Goal: Obtain resource: Obtain resource

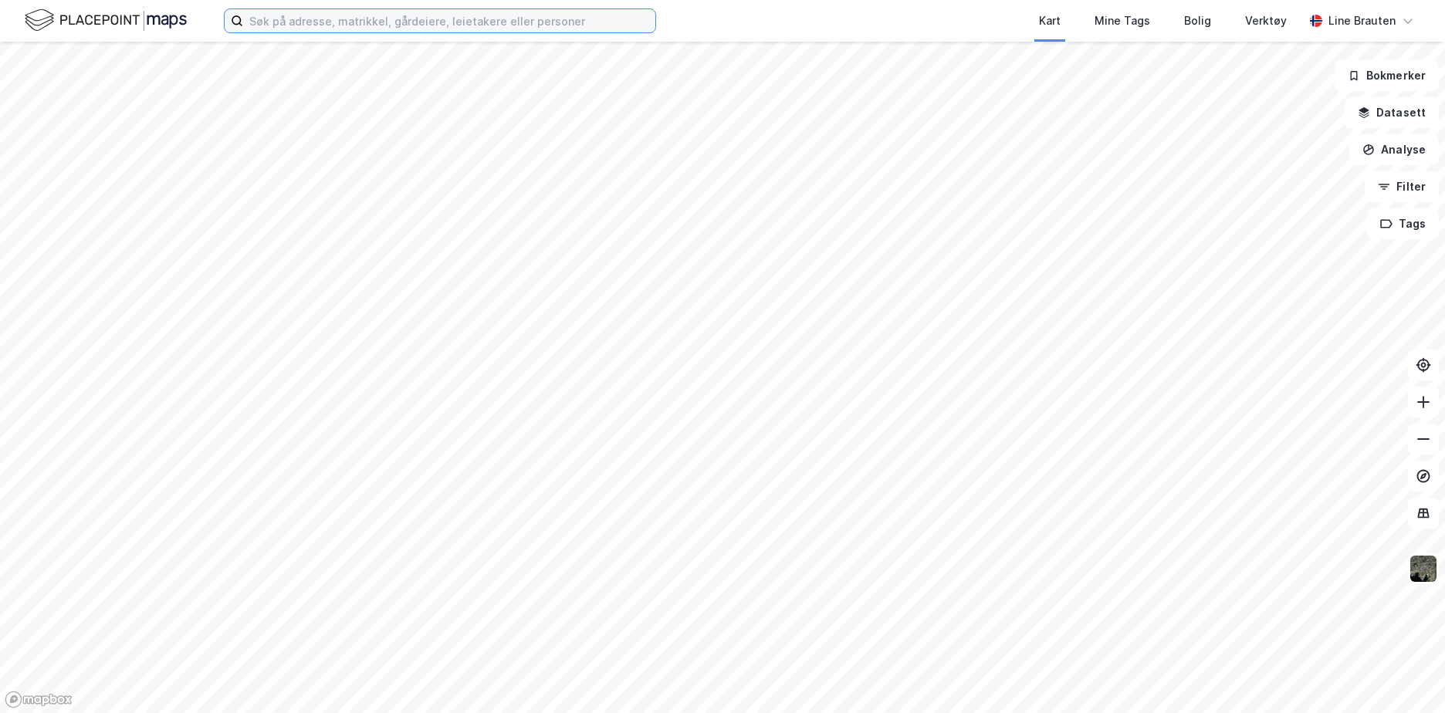
click at [327, 11] on input at bounding box center [449, 20] width 412 height 23
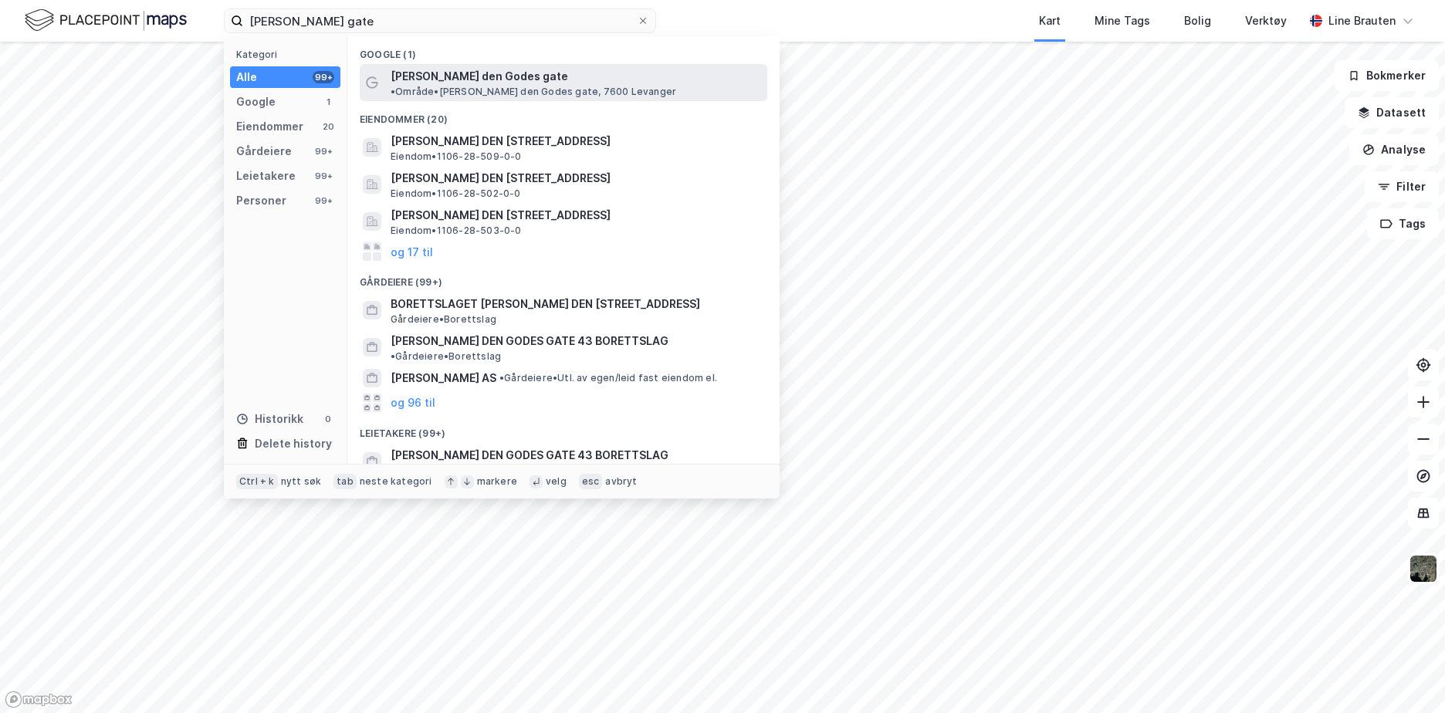
click at [479, 69] on span "[PERSON_NAME] den Godes gate" at bounding box center [480, 76] width 178 height 19
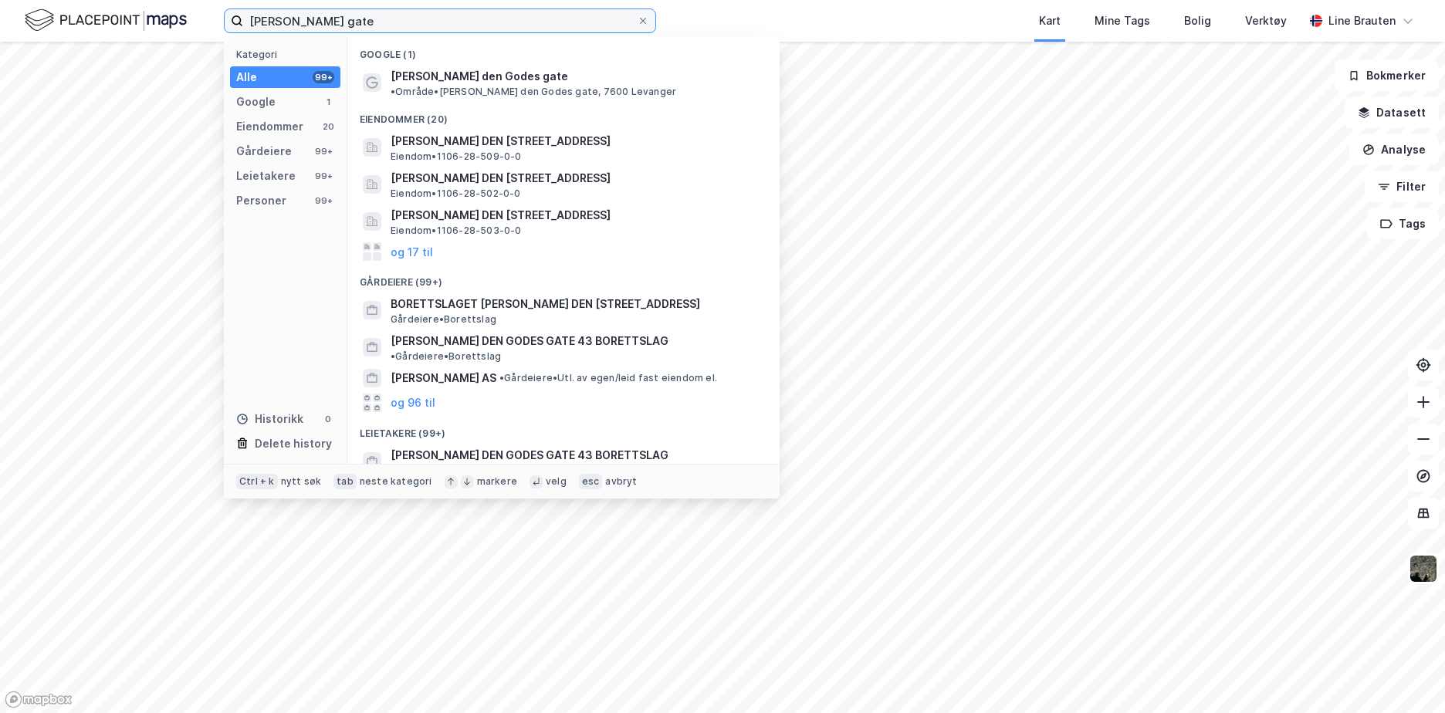
click at [421, 18] on input "[PERSON_NAME] gate" at bounding box center [440, 20] width 394 height 23
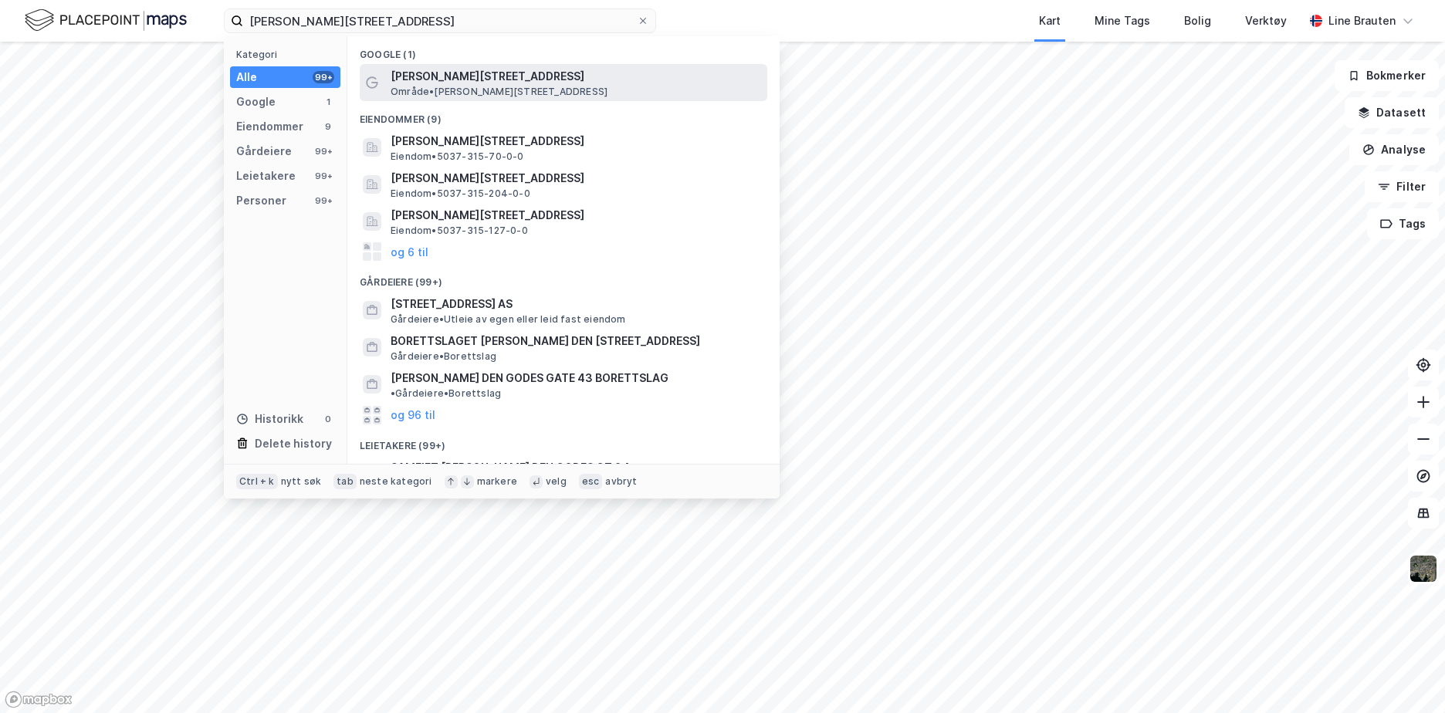
click at [469, 79] on span "[PERSON_NAME][STREET_ADDRESS]" at bounding box center [576, 76] width 371 height 19
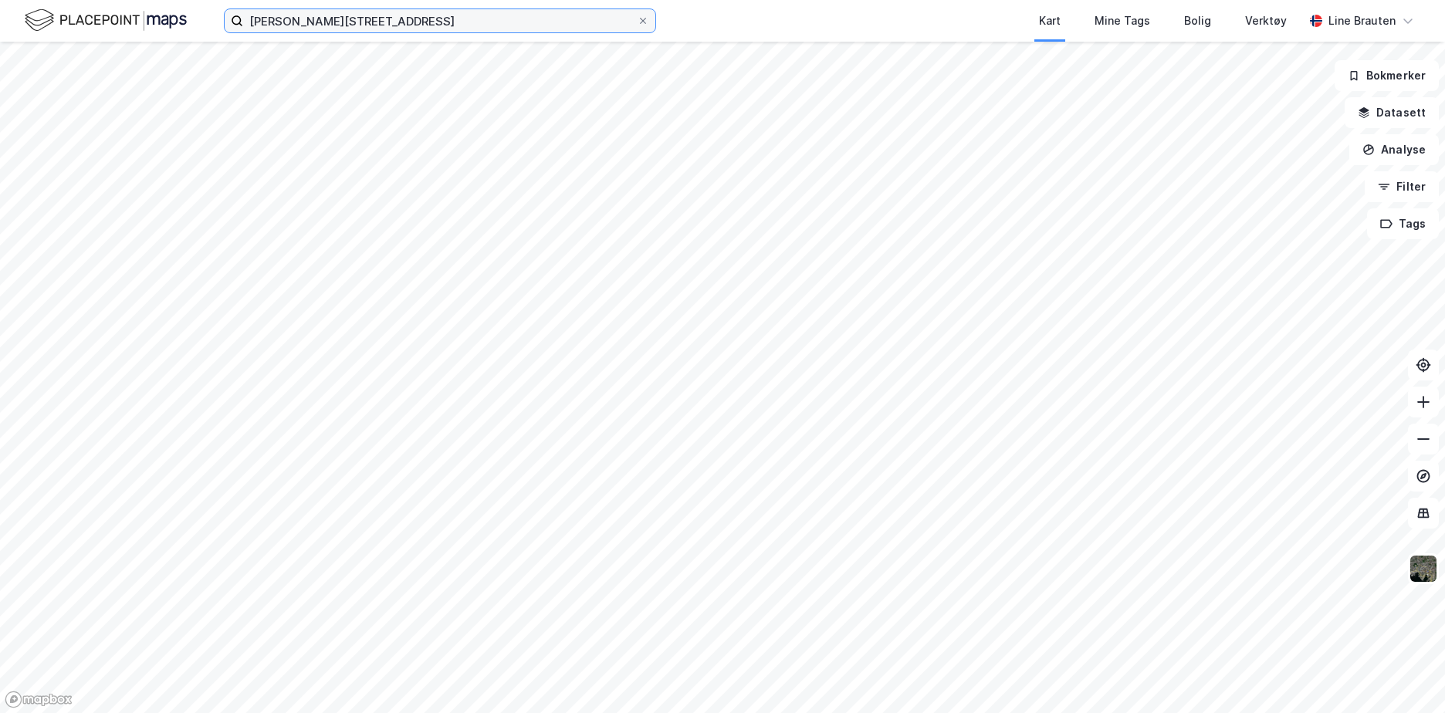
click at [464, 18] on input "[PERSON_NAME][STREET_ADDRESS]" at bounding box center [440, 20] width 394 height 23
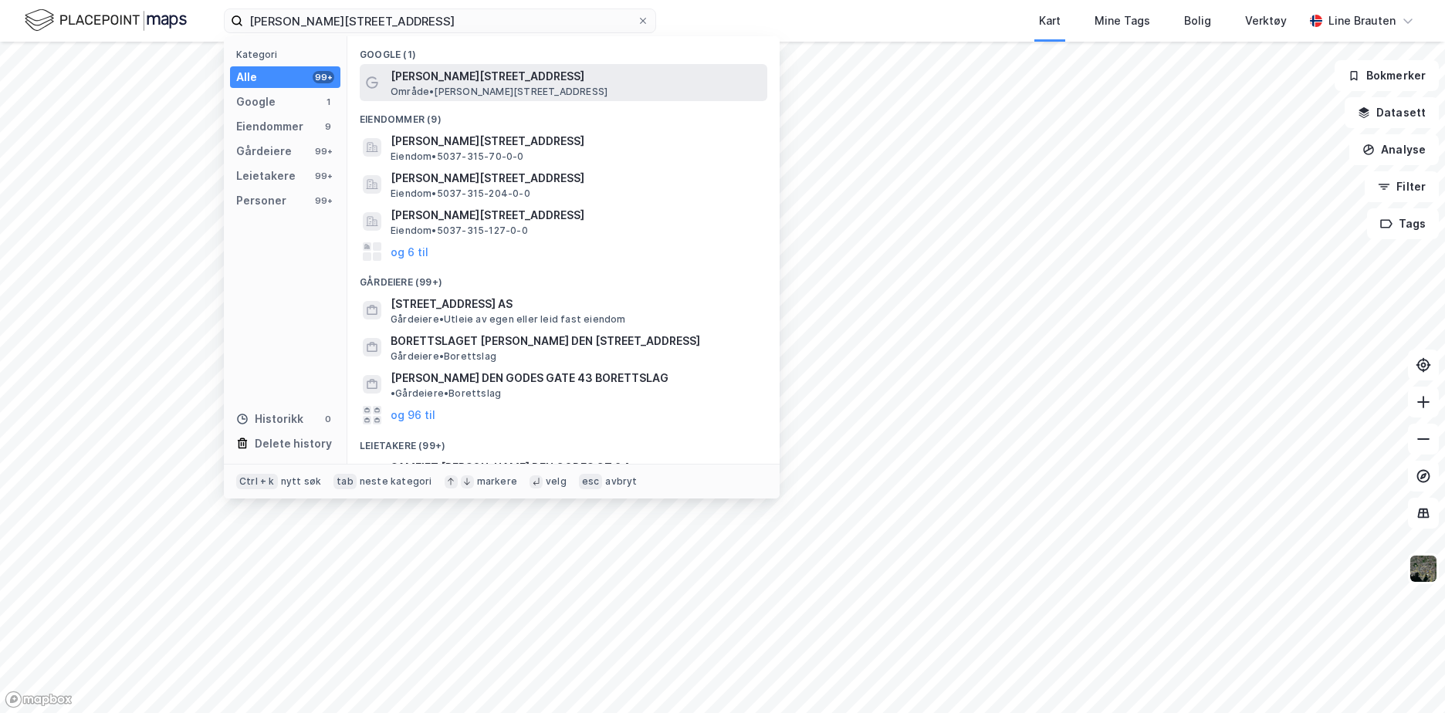
click at [481, 83] on span "[PERSON_NAME][STREET_ADDRESS]" at bounding box center [576, 76] width 371 height 19
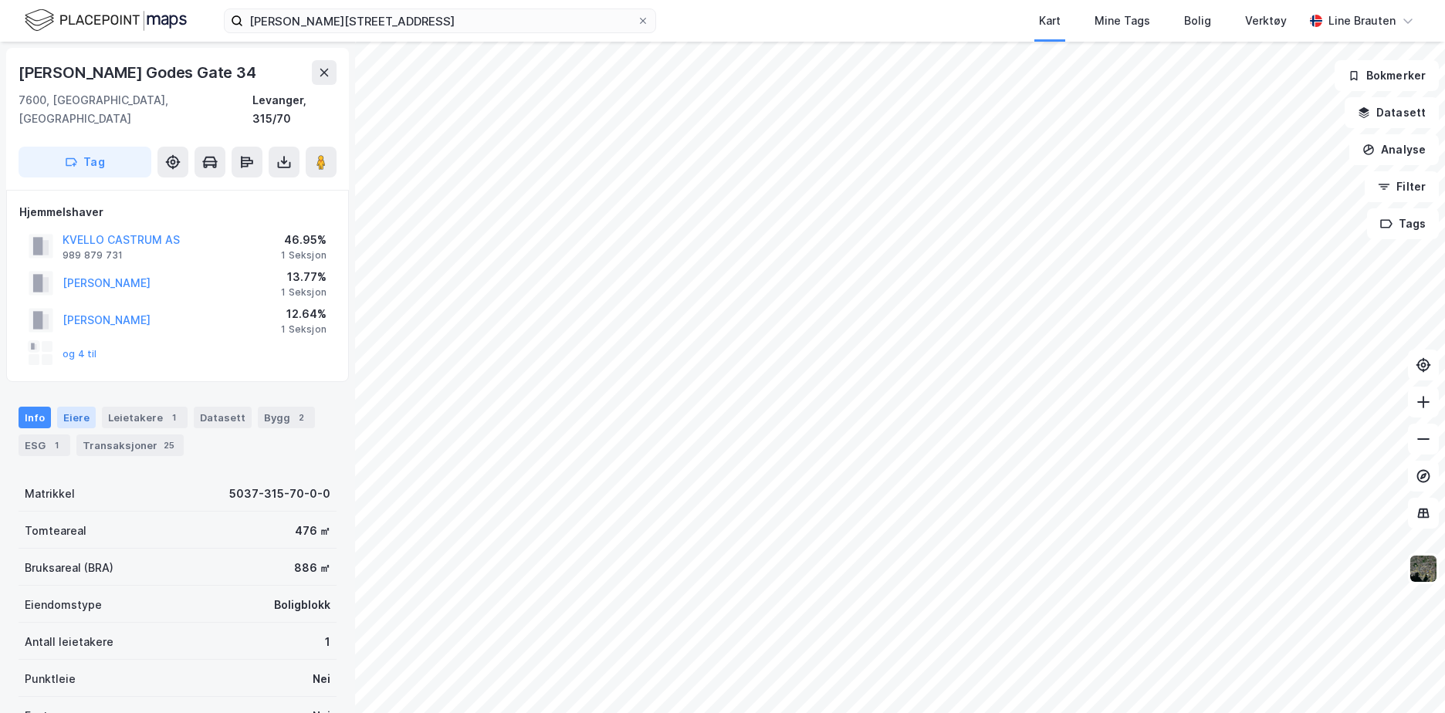
click at [68, 407] on div "Eiere" at bounding box center [76, 418] width 39 height 22
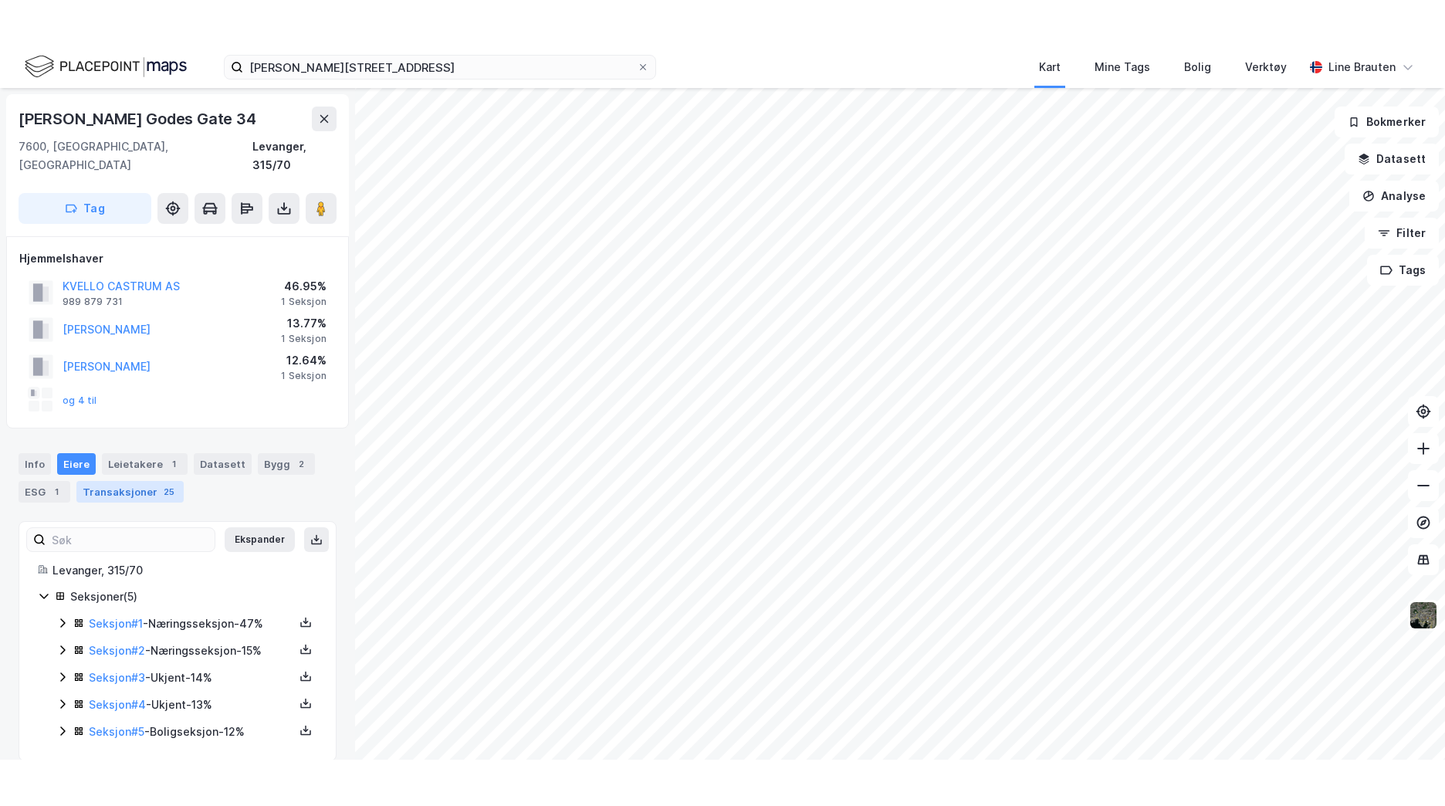
scroll to position [2, 0]
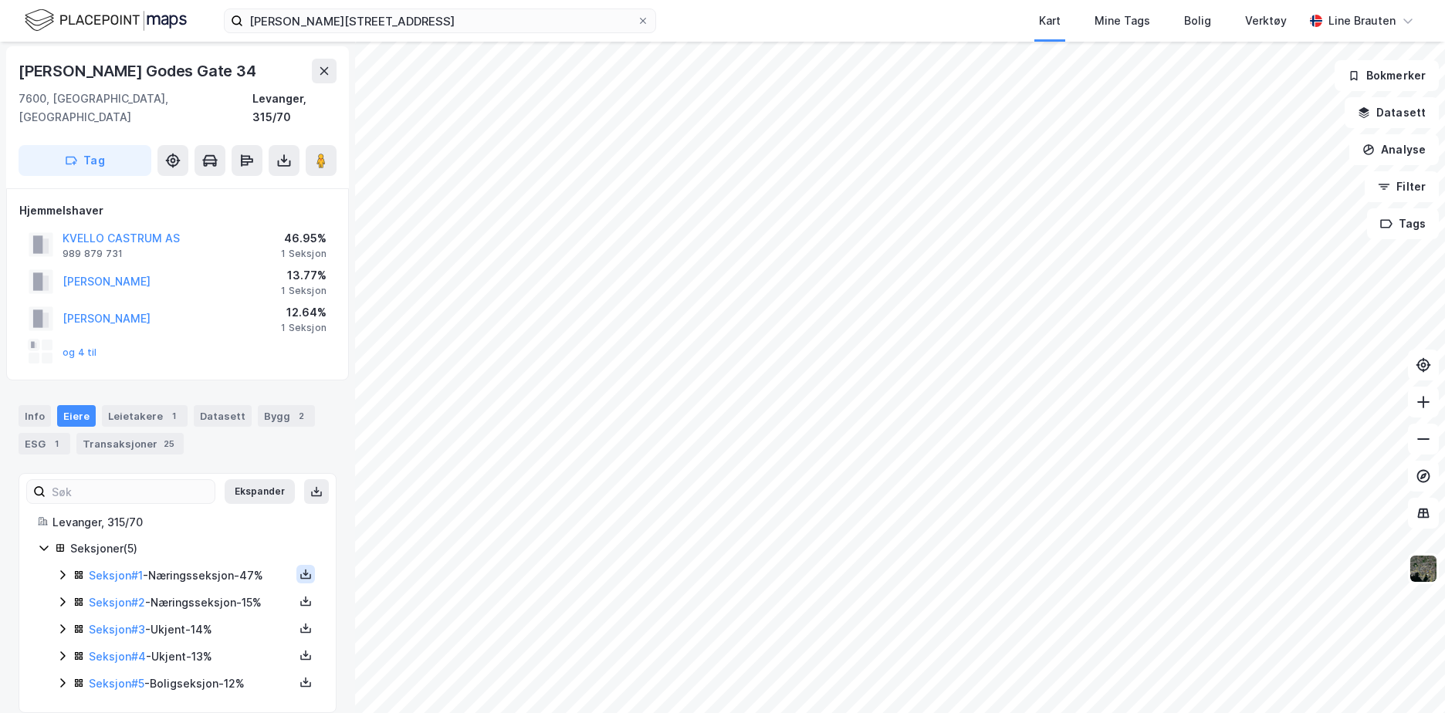
click at [300, 568] on icon at bounding box center [306, 574] width 12 height 12
click at [187, 519] on div "Grunnbok" at bounding box center [213, 528] width 52 height 19
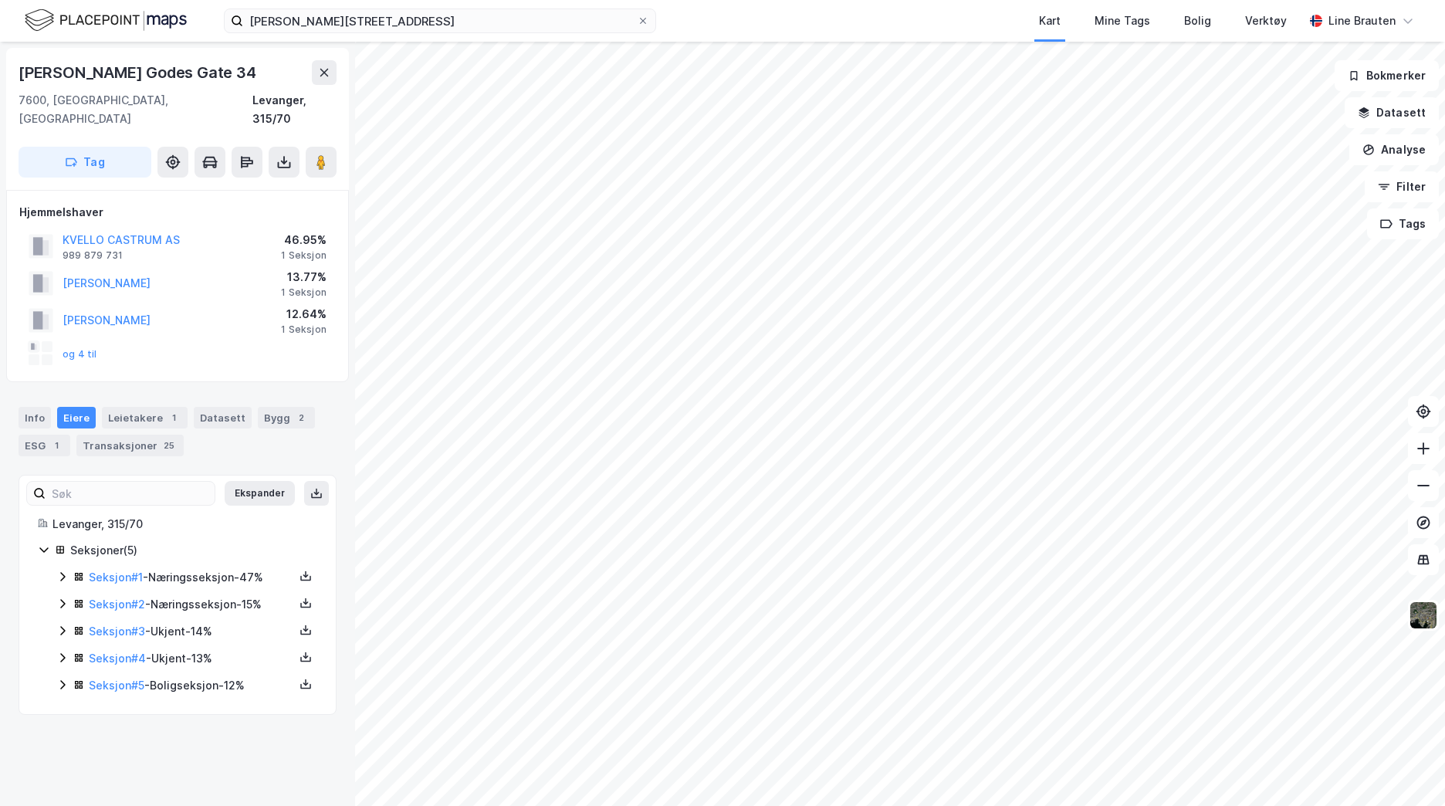
scroll to position [0, 0]
click at [445, 22] on input "[PERSON_NAME][STREET_ADDRESS]" at bounding box center [440, 20] width 394 height 23
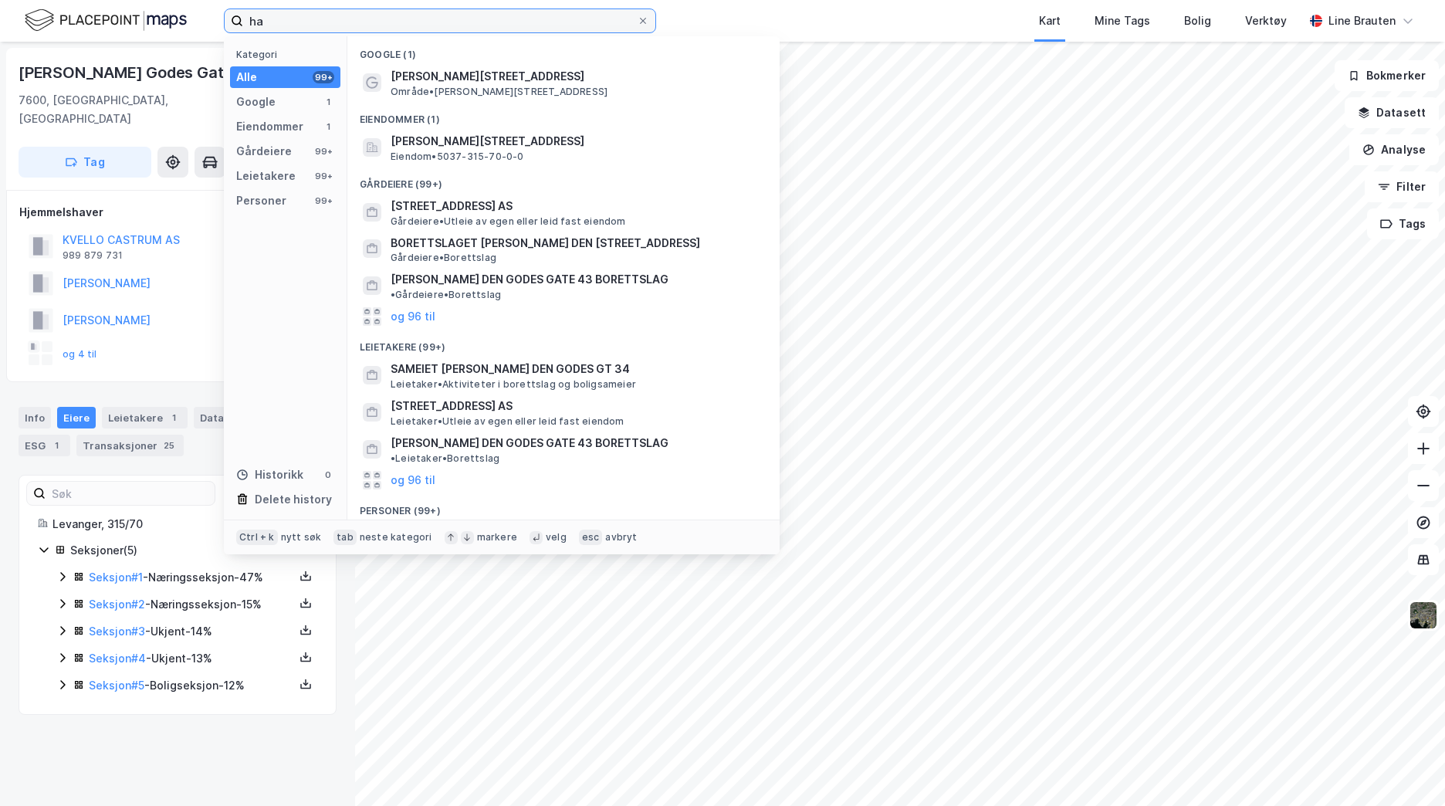
type input "h"
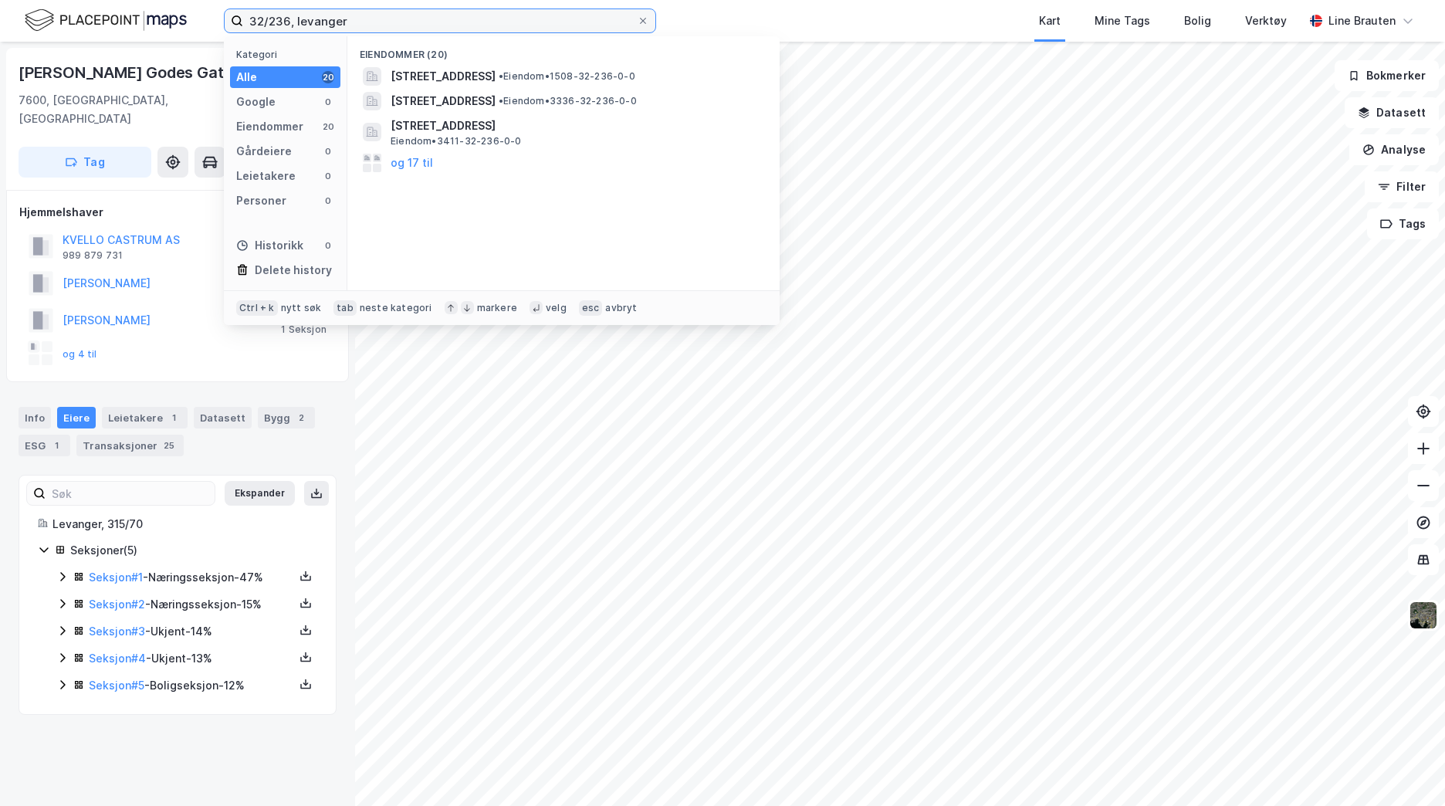
type input "32/236, levanger"
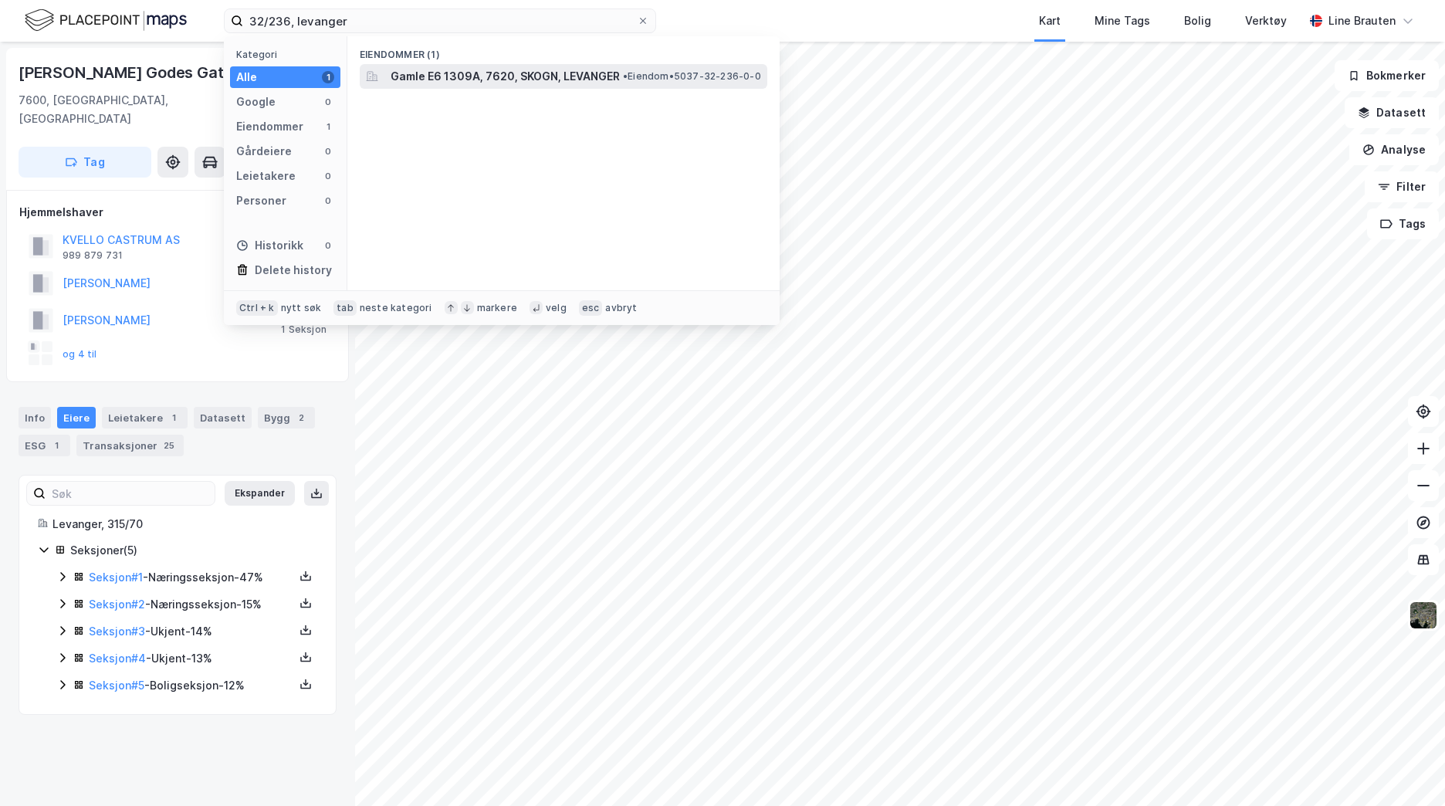
click at [567, 80] on span "Gamle E6 1309A, 7620, SKOGN, LEVANGER" at bounding box center [505, 76] width 229 height 19
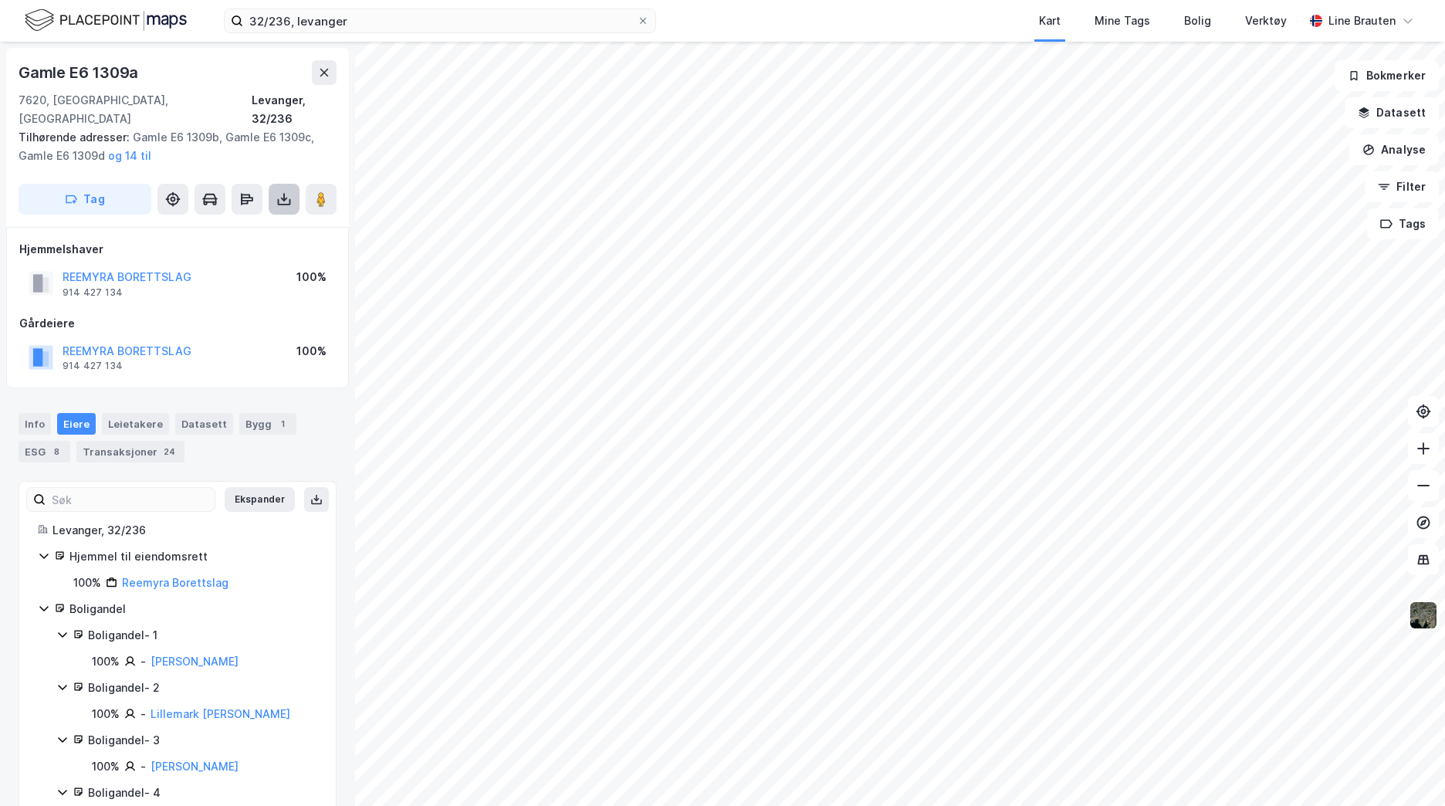
click at [293, 184] on button at bounding box center [284, 199] width 31 height 31
click at [249, 224] on div "Last ned grunnbok" at bounding box center [208, 230] width 90 height 12
